Goal: Information Seeking & Learning: Learn about a topic

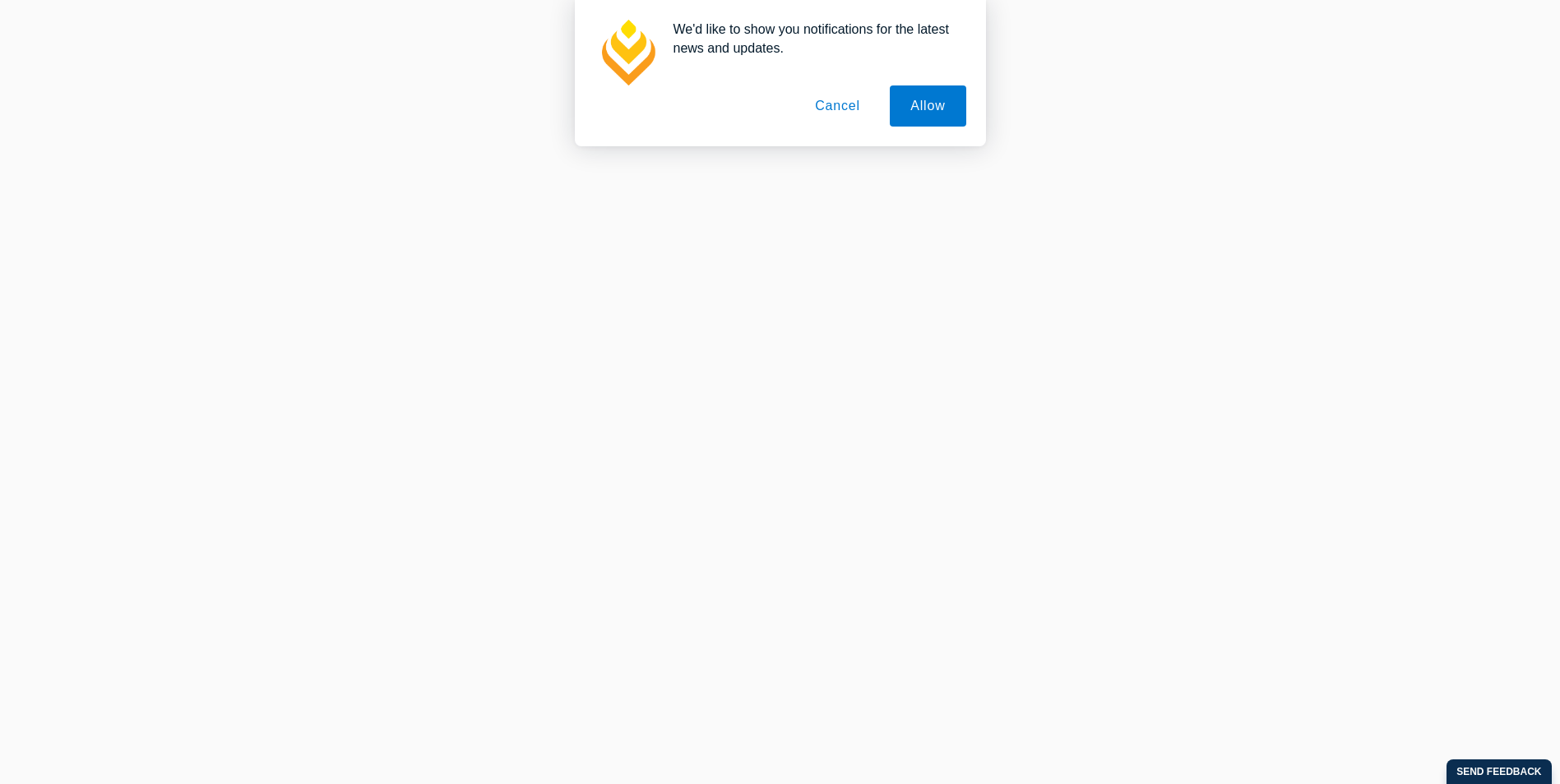
click at [848, 105] on button "Cancel" at bounding box center [837, 106] width 87 height 41
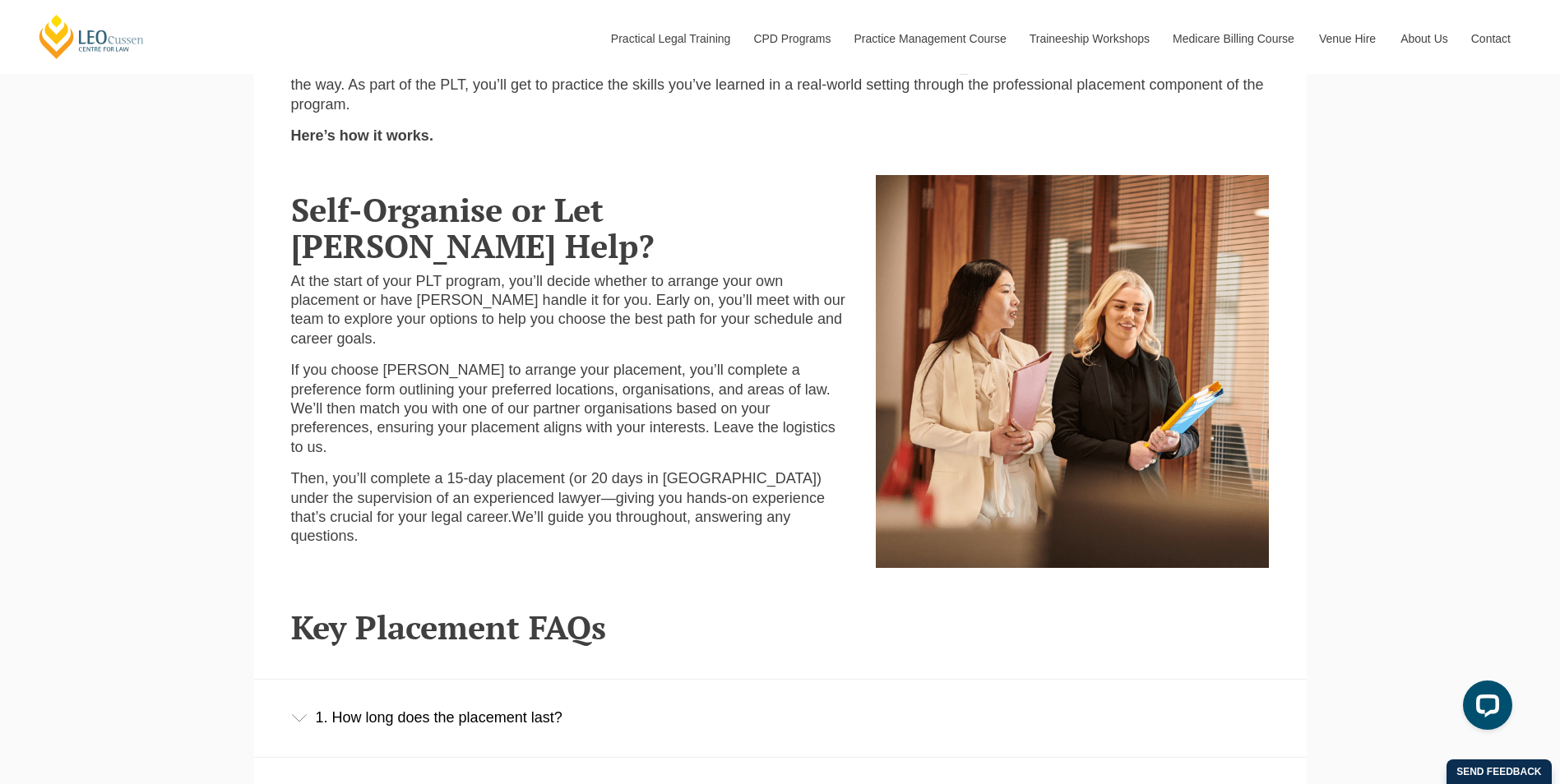
scroll to position [977, 0]
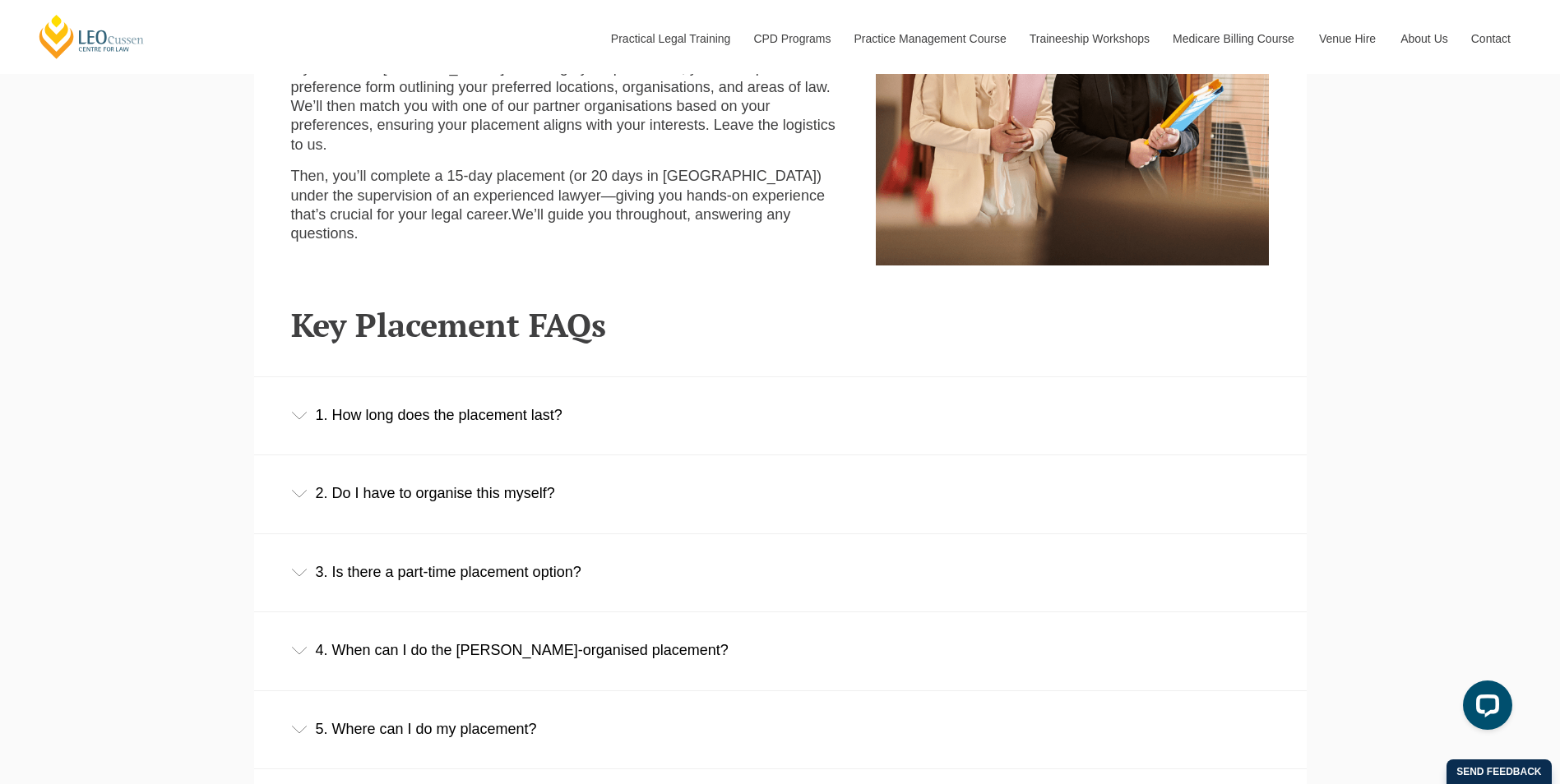
click at [477, 416] on div "1. How long does the placement last?" at bounding box center [781, 415] width 1053 height 76
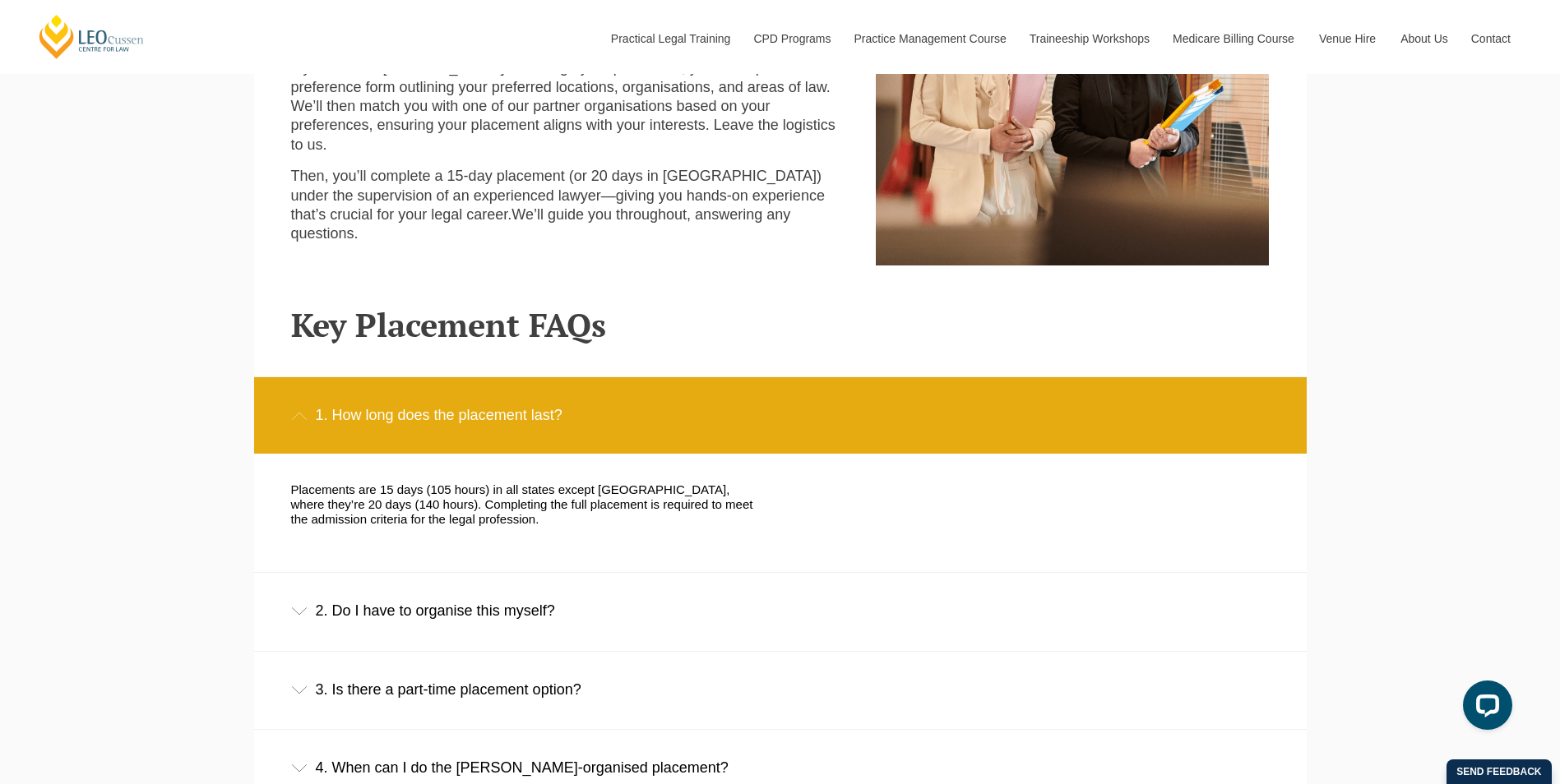
click at [479, 417] on div "1. How long does the placement last?" at bounding box center [781, 415] width 1053 height 76
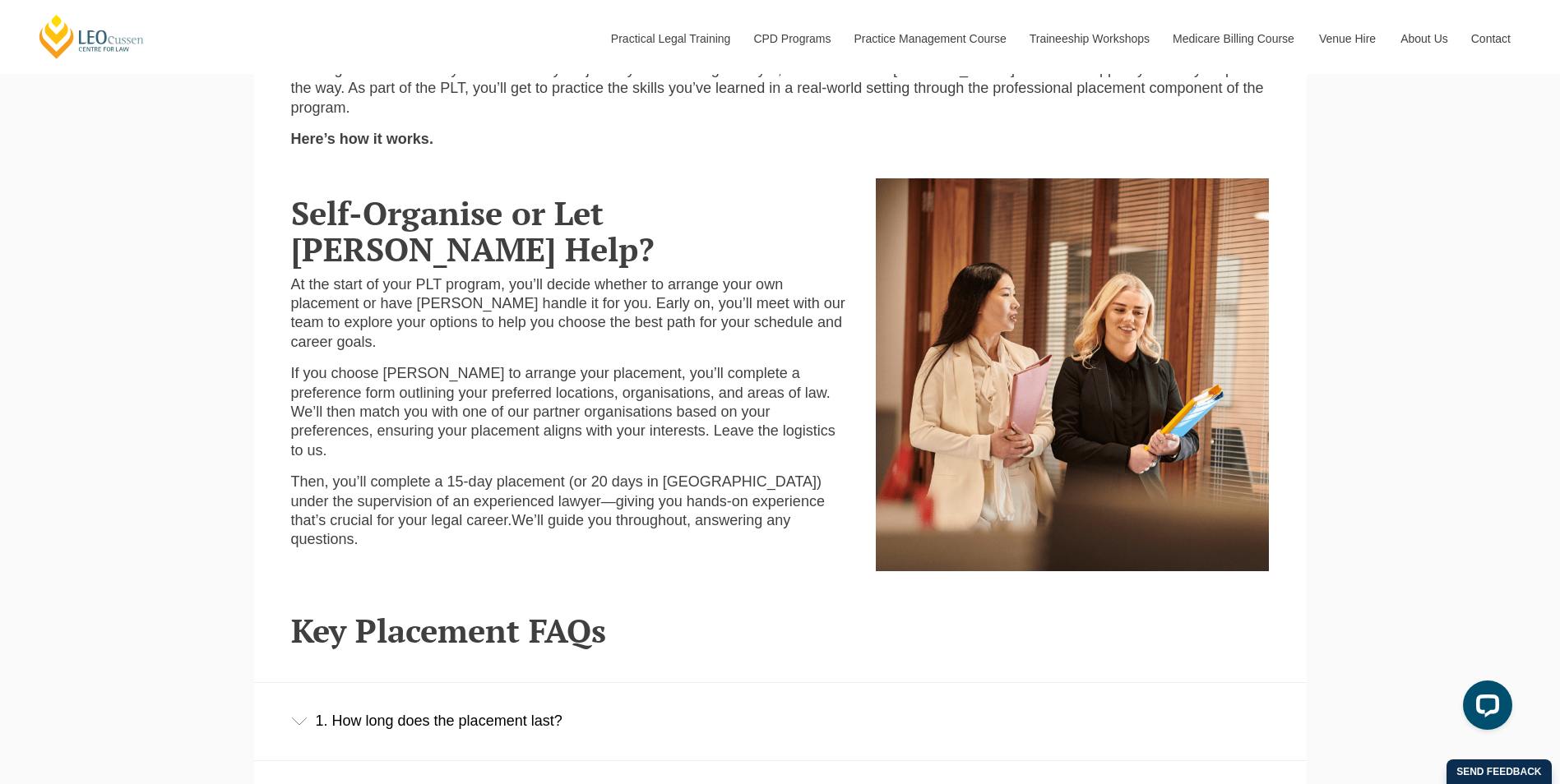
scroll to position [512, 0]
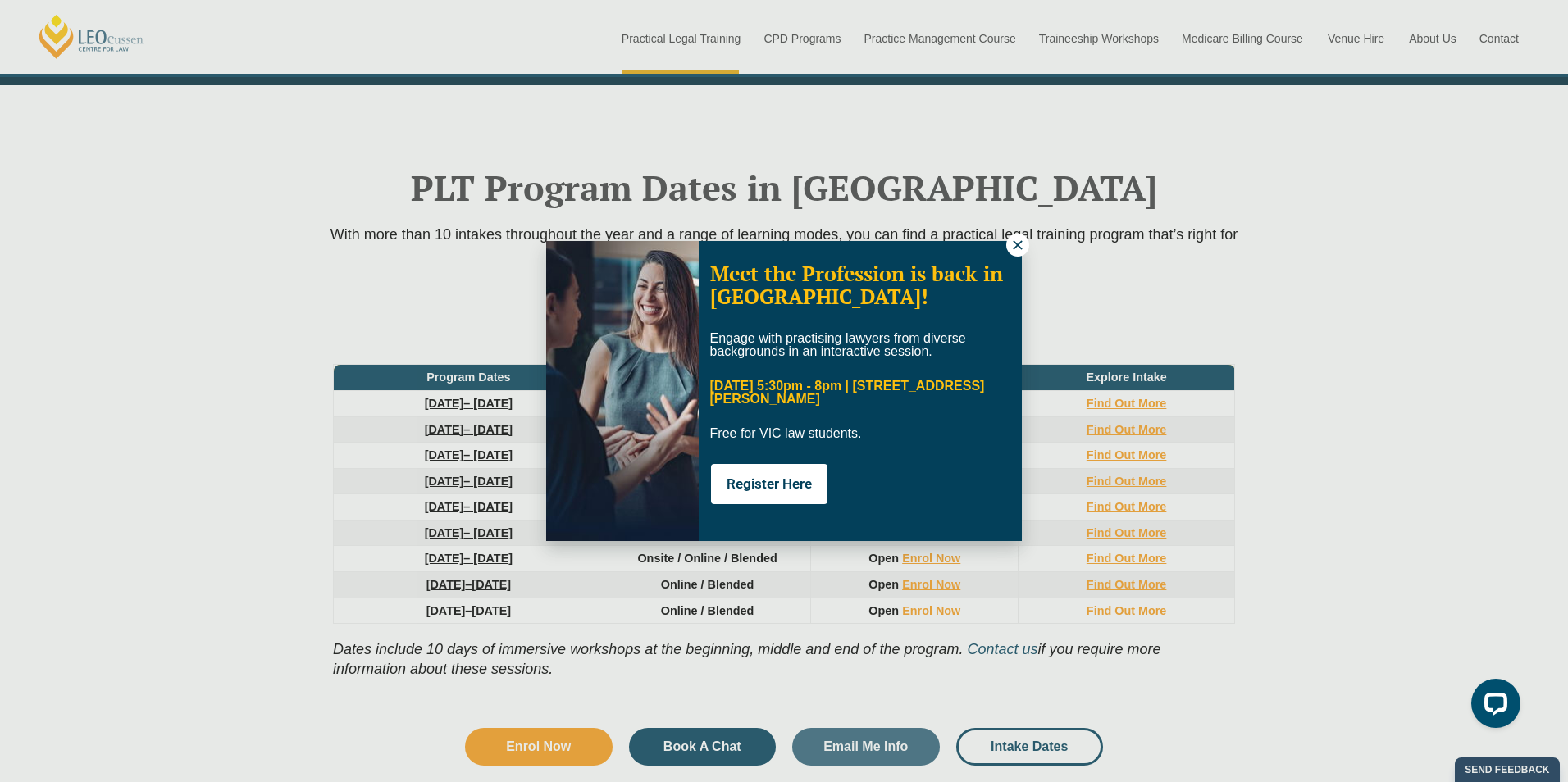
click at [1025, 253] on button at bounding box center [1017, 244] width 23 height 23
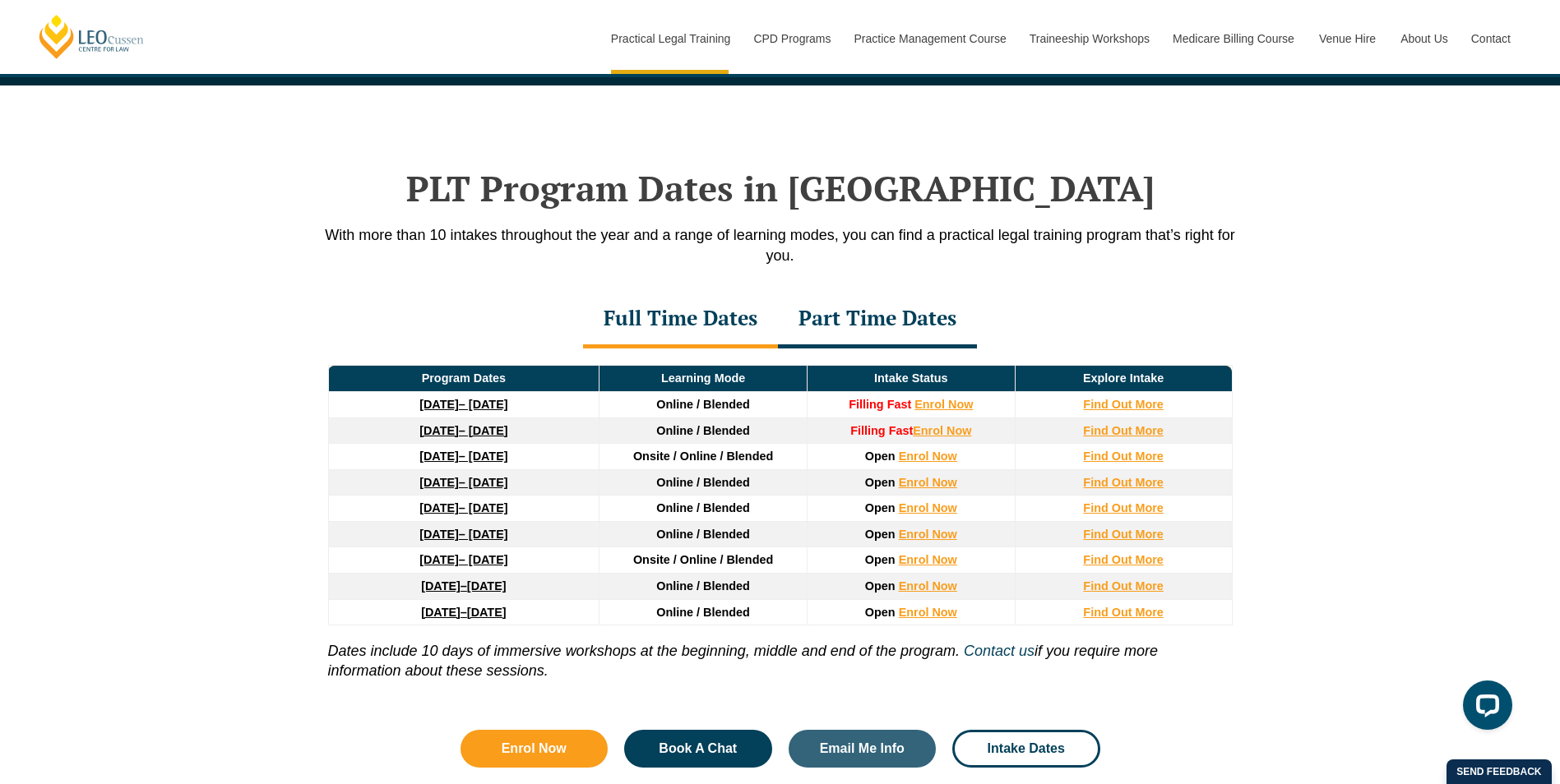
click at [904, 336] on div "Part Time Dates" at bounding box center [878, 320] width 199 height 57
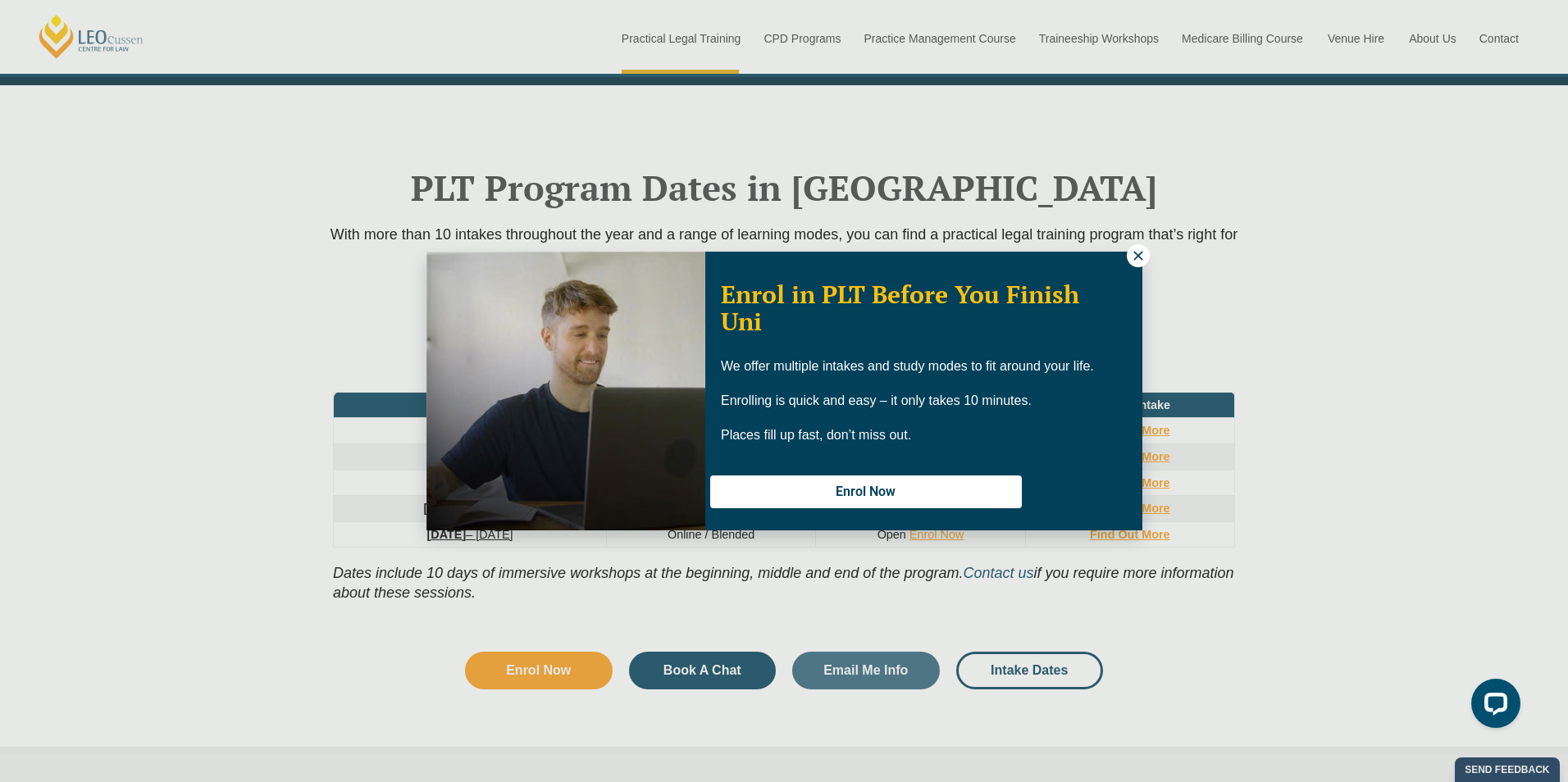
click at [1129, 258] on button at bounding box center [1138, 256] width 23 height 23
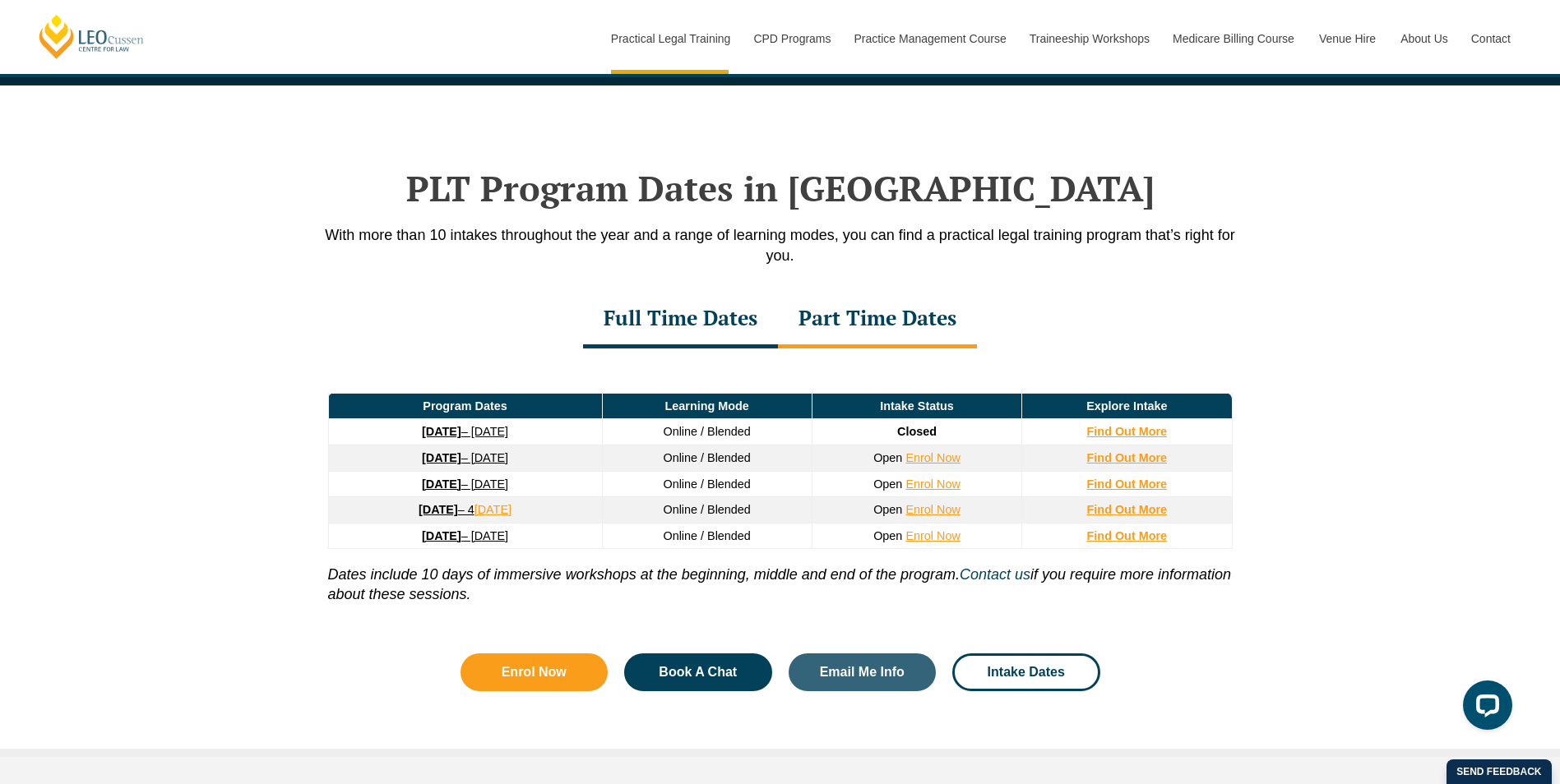
click at [681, 355] on div "Program Dates Learning Mode Intake Status Explore Intake 8 September 2025 – 17 …" at bounding box center [781, 488] width 938 height 280
click at [682, 330] on div "Full Time Dates" at bounding box center [680, 320] width 195 height 57
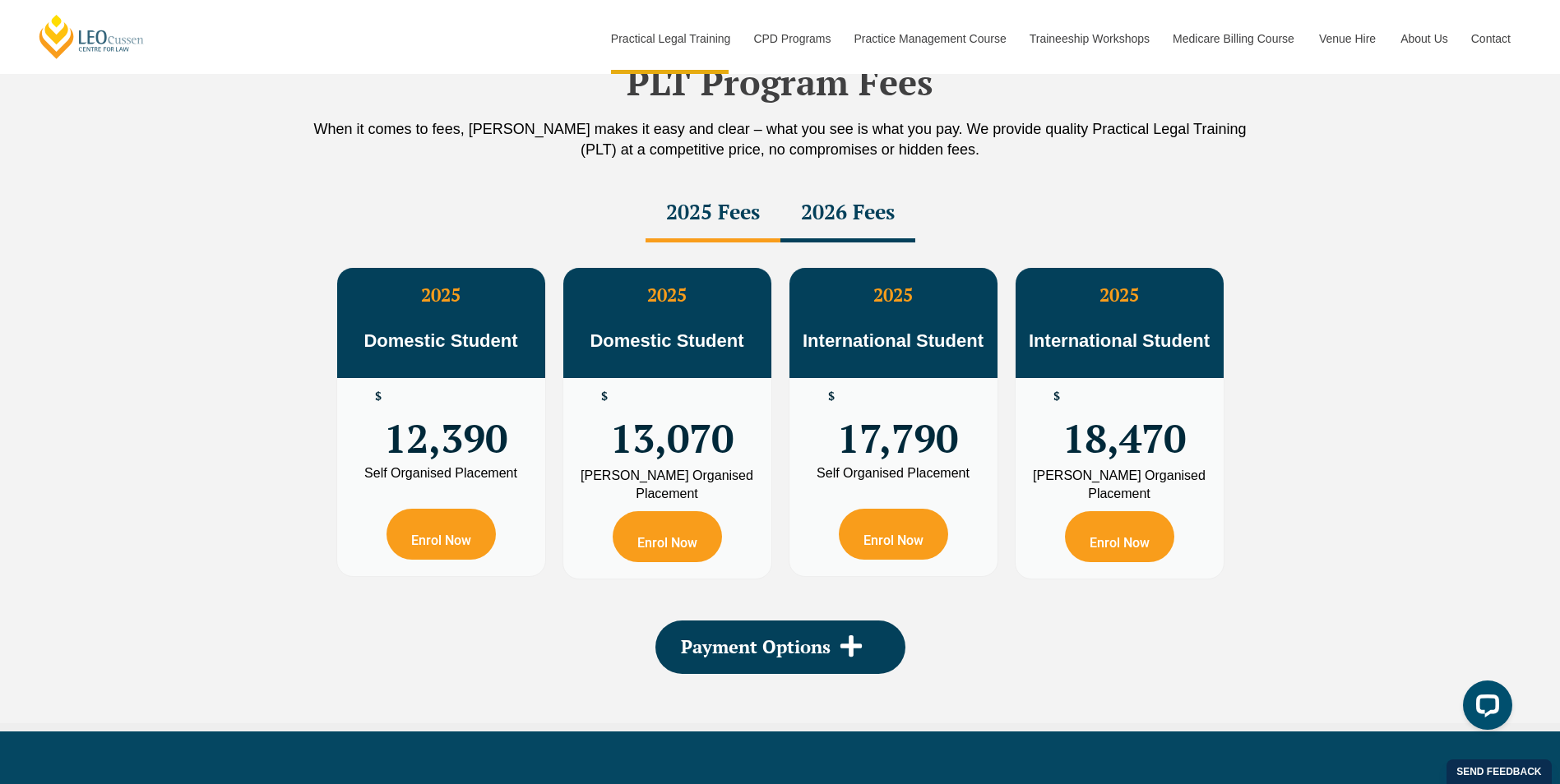
scroll to position [2878, 0]
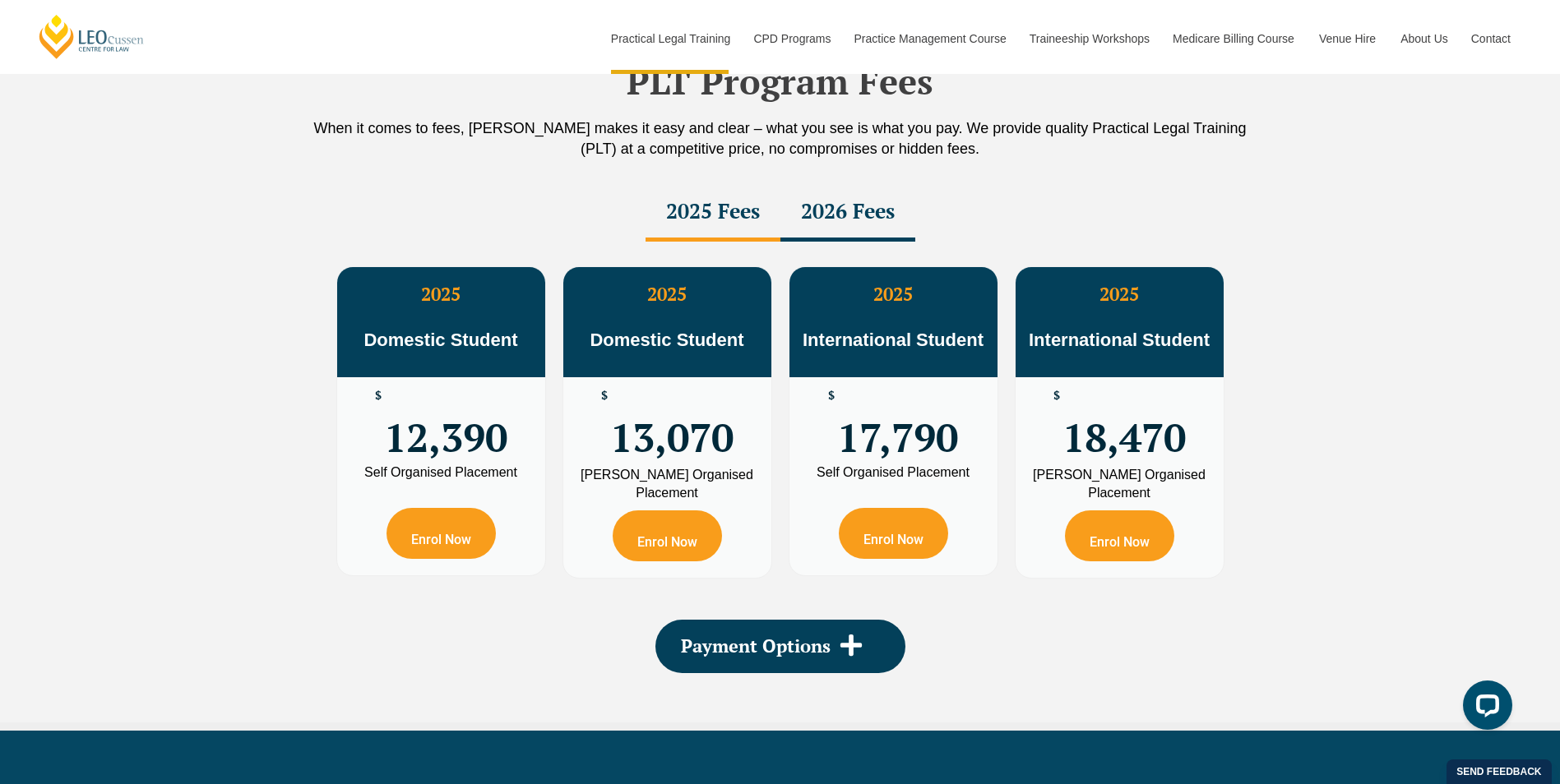
click at [854, 233] on div "2026 Fees" at bounding box center [848, 212] width 135 height 57
click at [775, 227] on div "2025 Fees" at bounding box center [712, 212] width 135 height 57
click at [729, 230] on div "2025 Fees" at bounding box center [712, 212] width 135 height 57
click at [860, 223] on div "2026 Fees" at bounding box center [848, 212] width 135 height 57
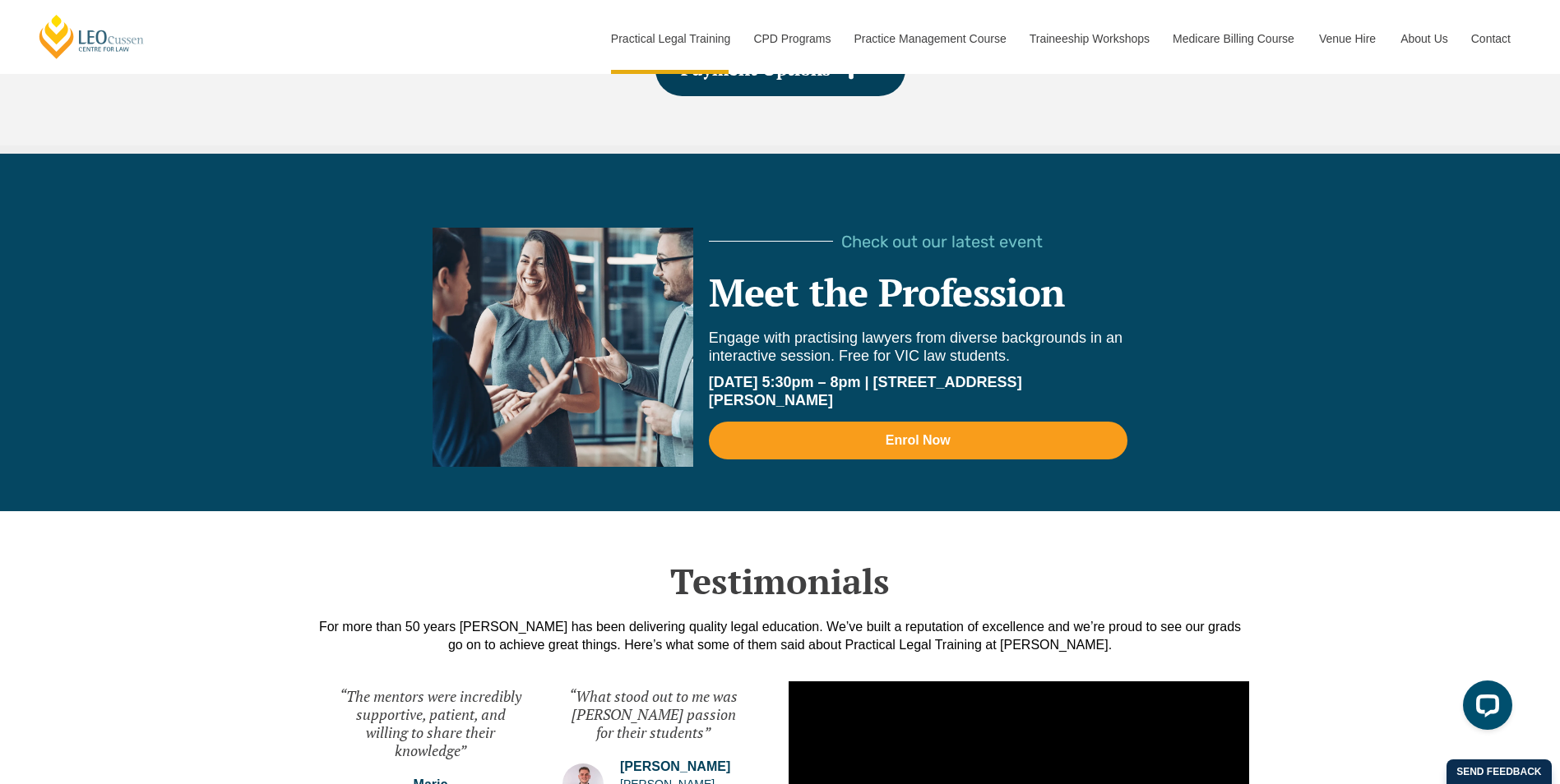
scroll to position [3453, 0]
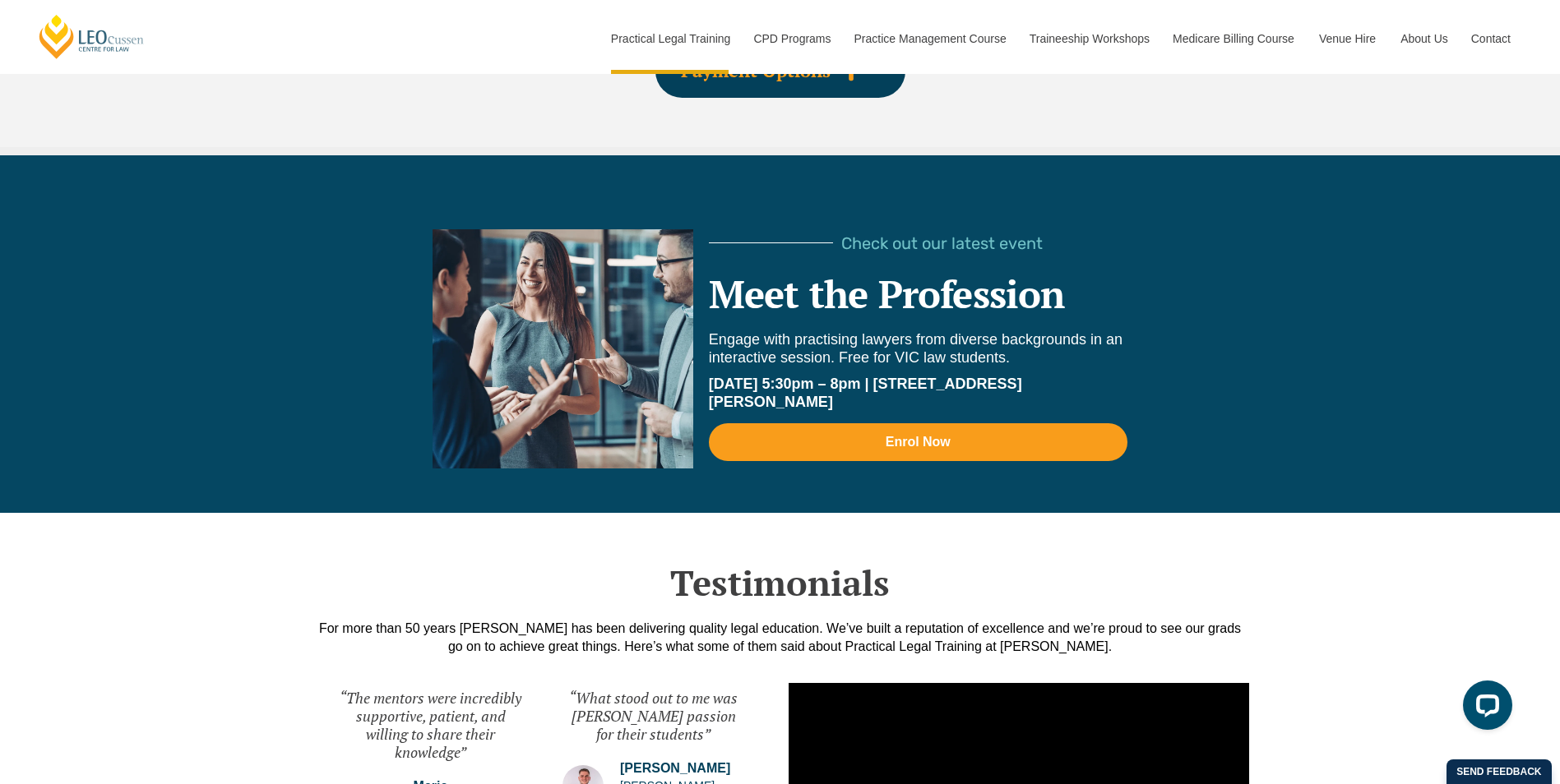
click at [789, 93] on div "Payment Options" at bounding box center [781, 71] width 250 height 53
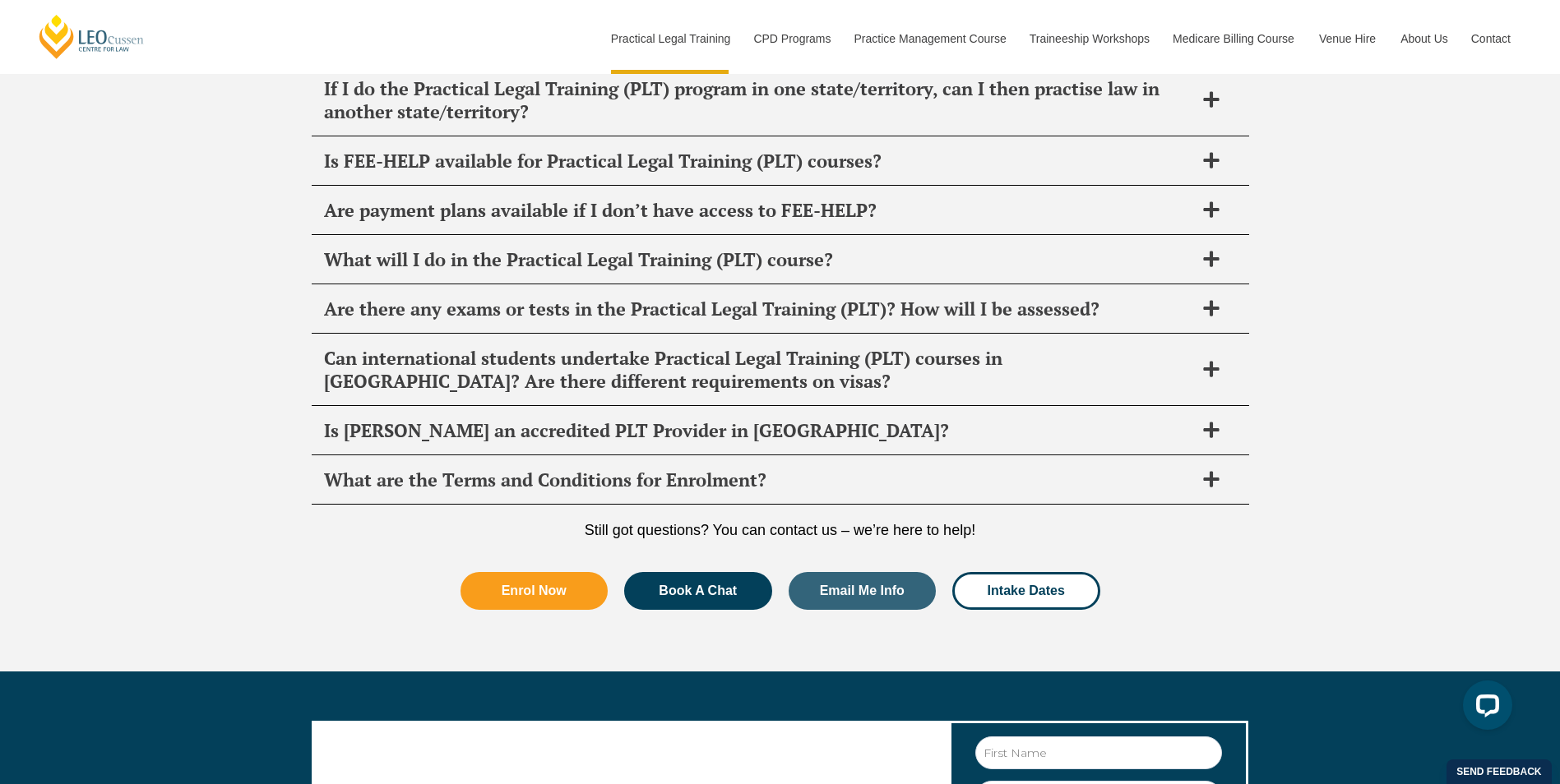
scroll to position [9045, 0]
